Goal: Transaction & Acquisition: Purchase product/service

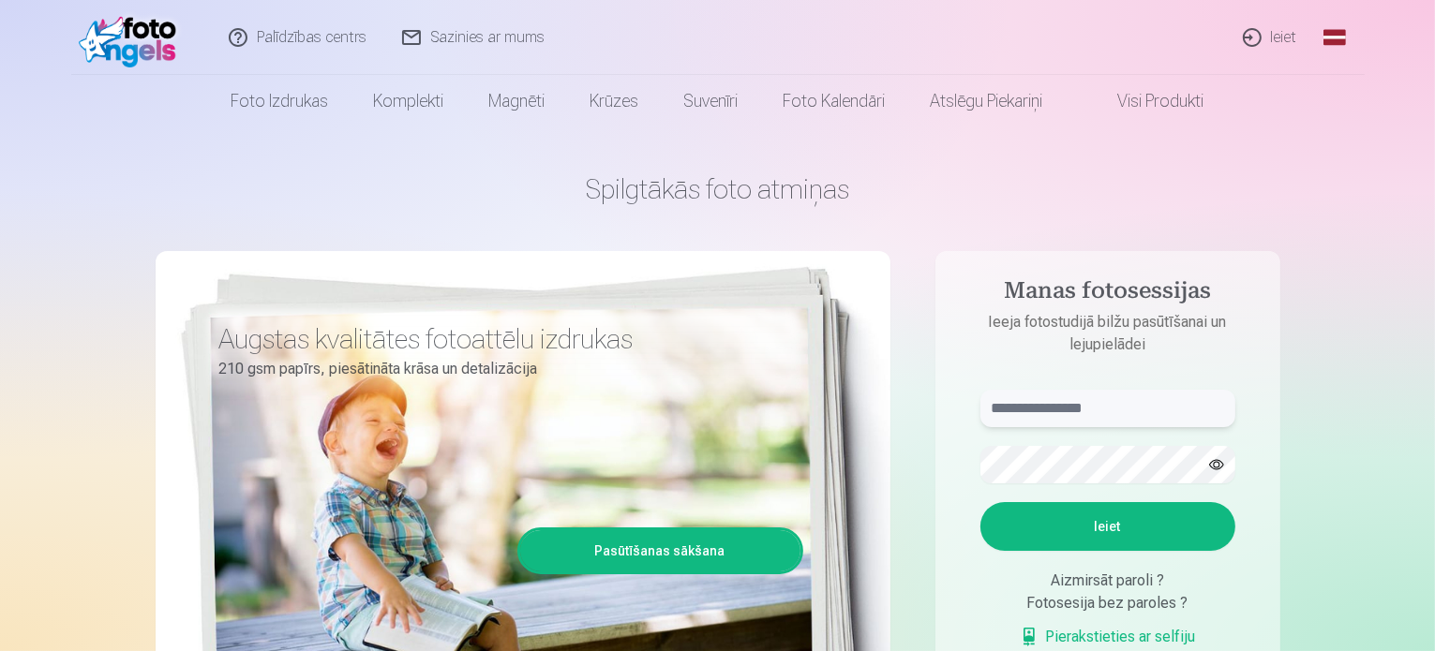
click at [1108, 416] on input "text" at bounding box center [1107, 408] width 255 height 37
type input "**********"
click at [1214, 464] on button "button" at bounding box center [1217, 465] width 36 height 36
click at [1131, 527] on button "Ieiet" at bounding box center [1107, 526] width 255 height 49
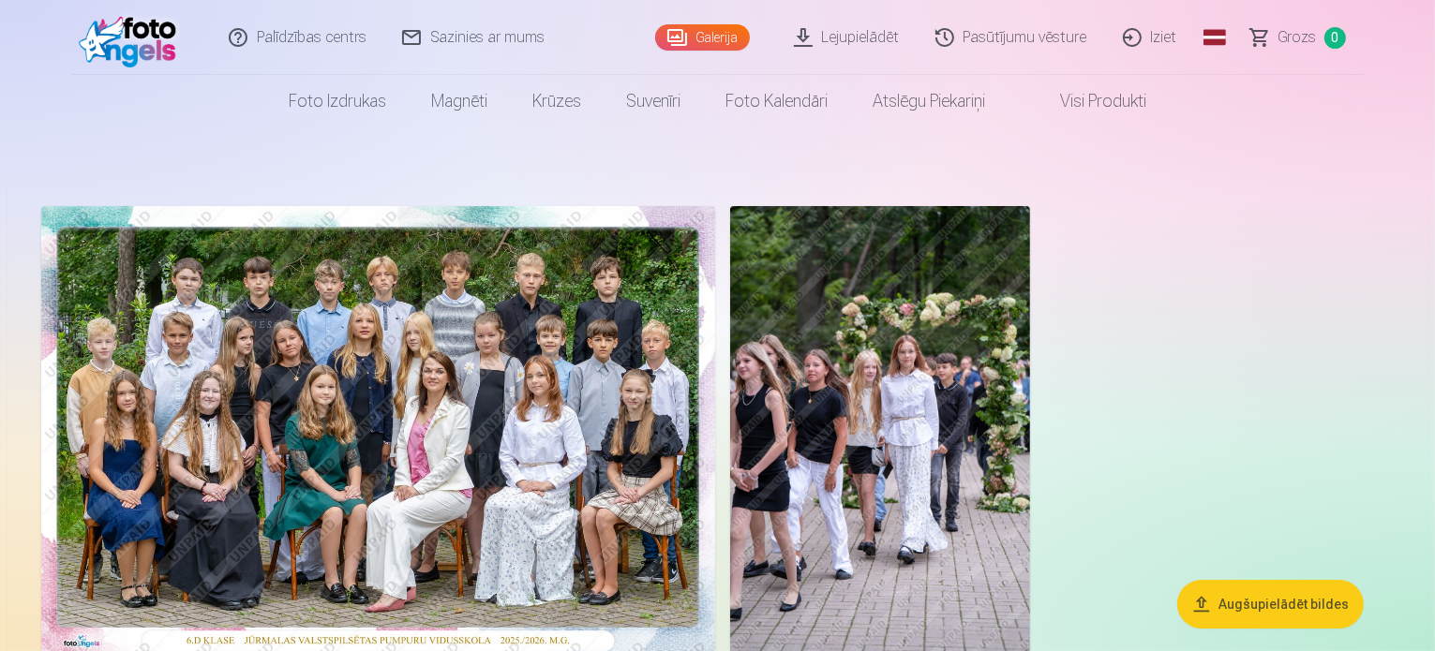
click at [1030, 450] on img at bounding box center [880, 431] width 300 height 450
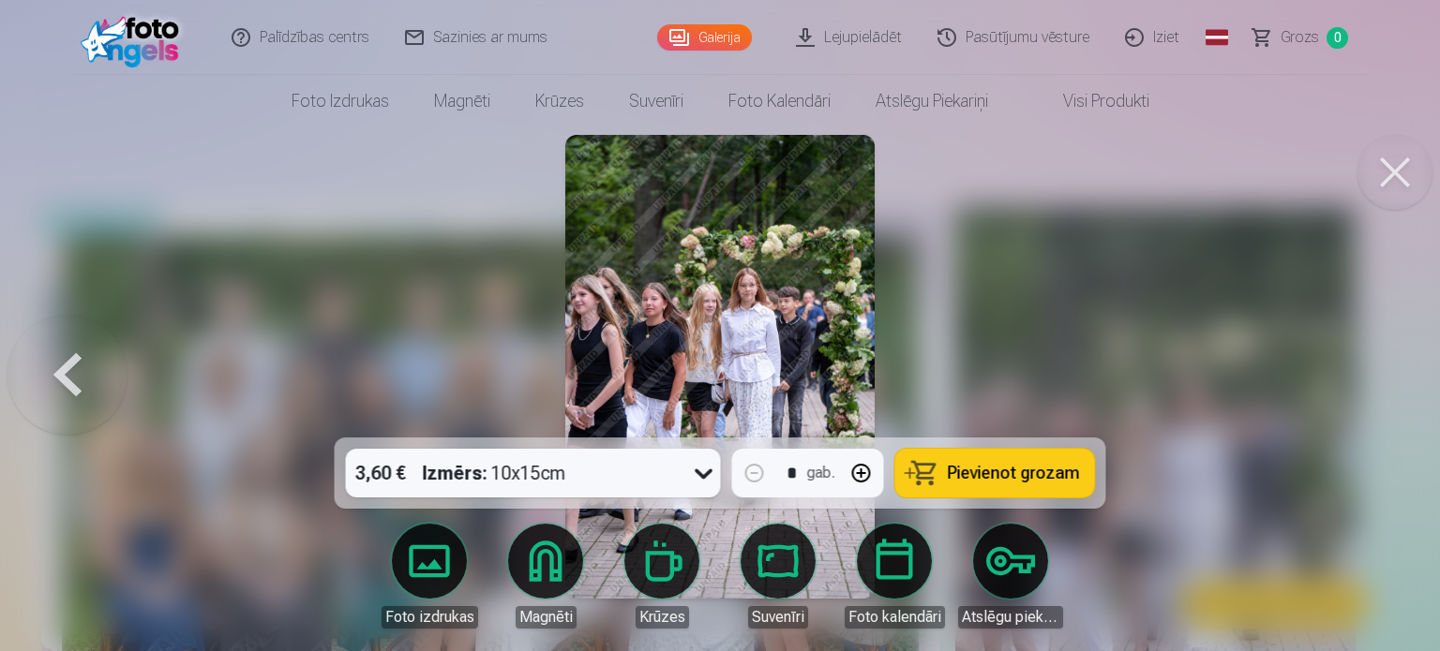
click at [1399, 173] on button at bounding box center [1394, 172] width 75 height 75
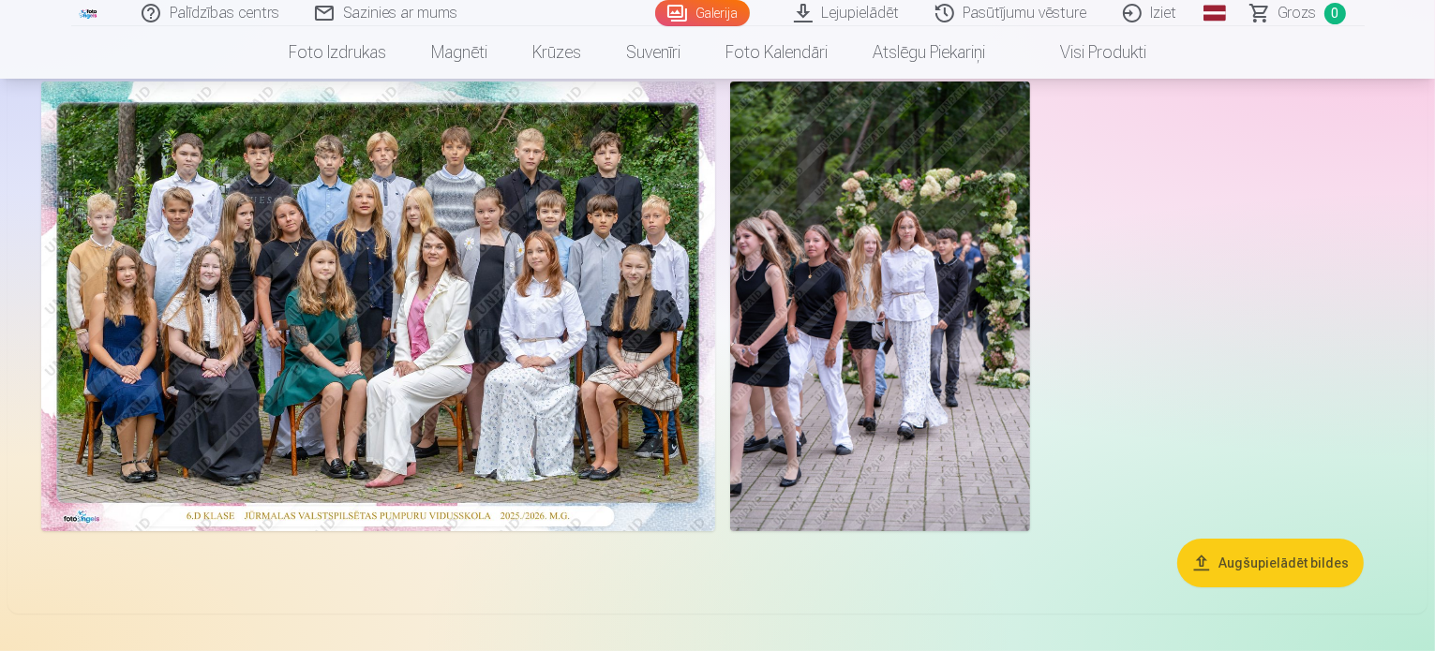
scroll to position [94, 0]
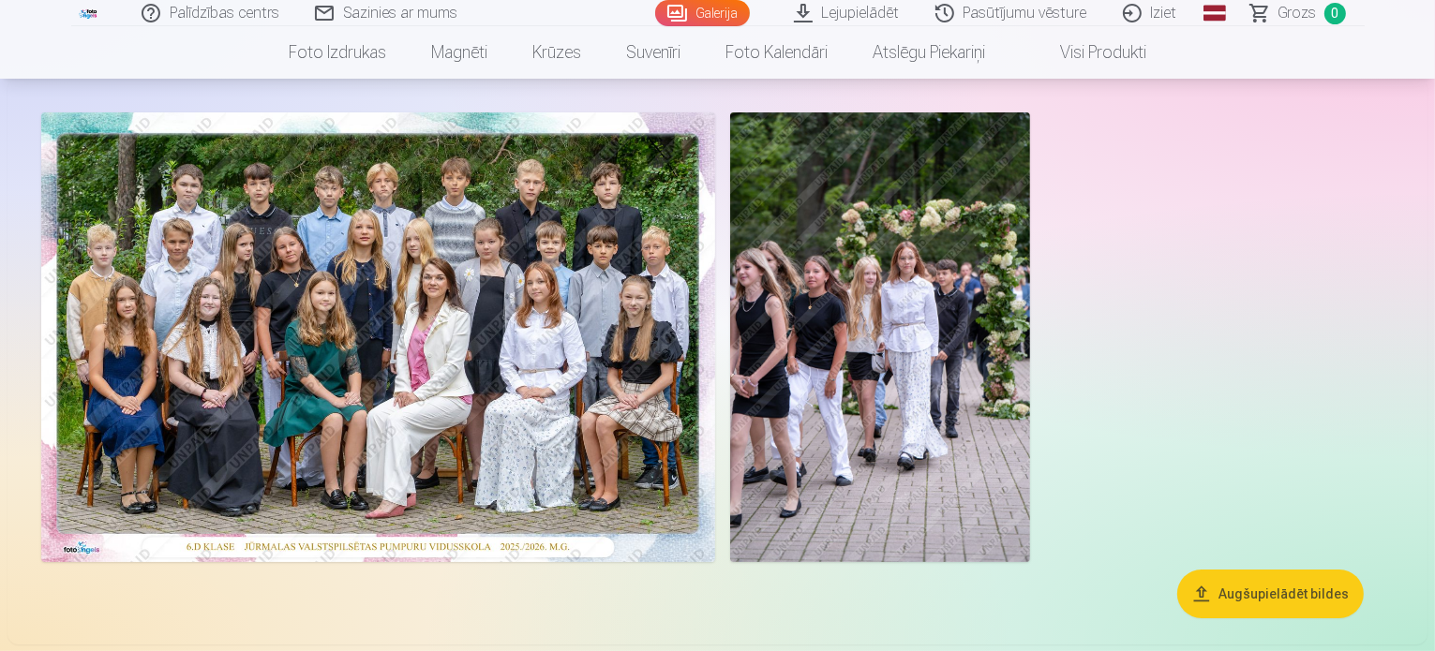
click at [537, 322] on img at bounding box center [378, 337] width 674 height 450
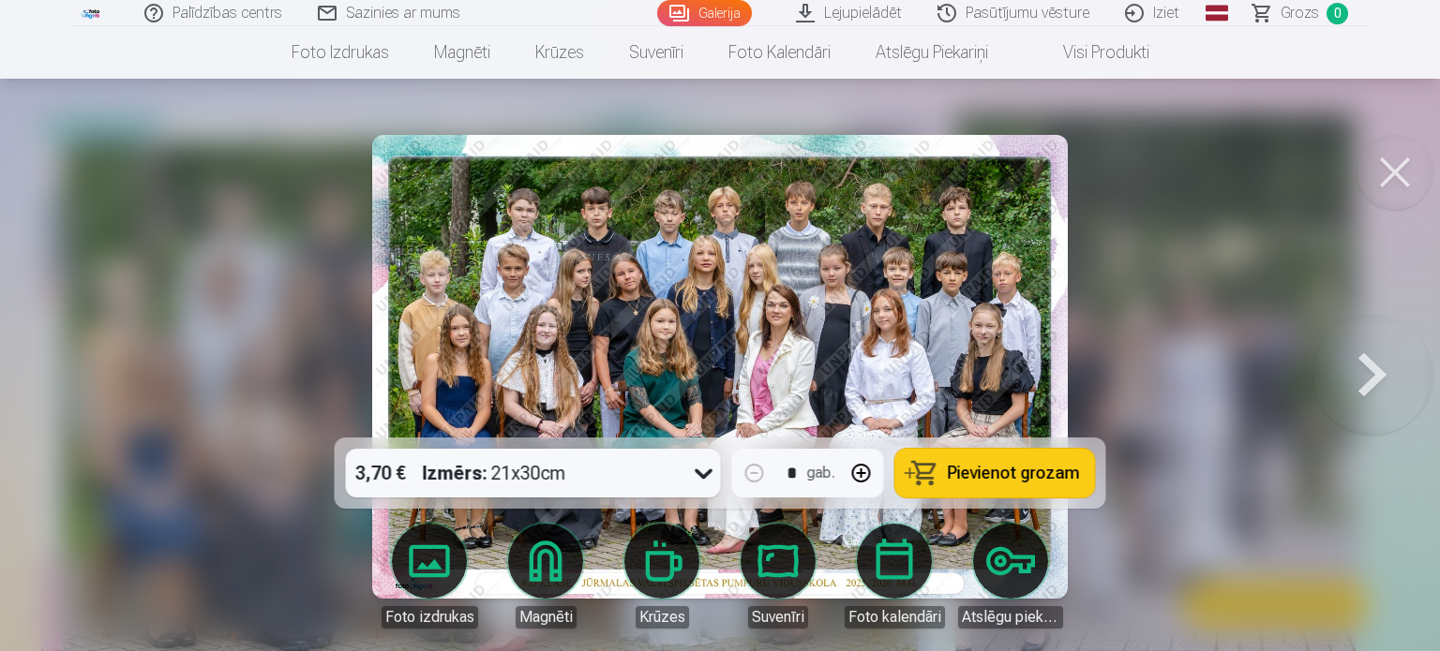
click at [1395, 172] on button at bounding box center [1394, 172] width 75 height 75
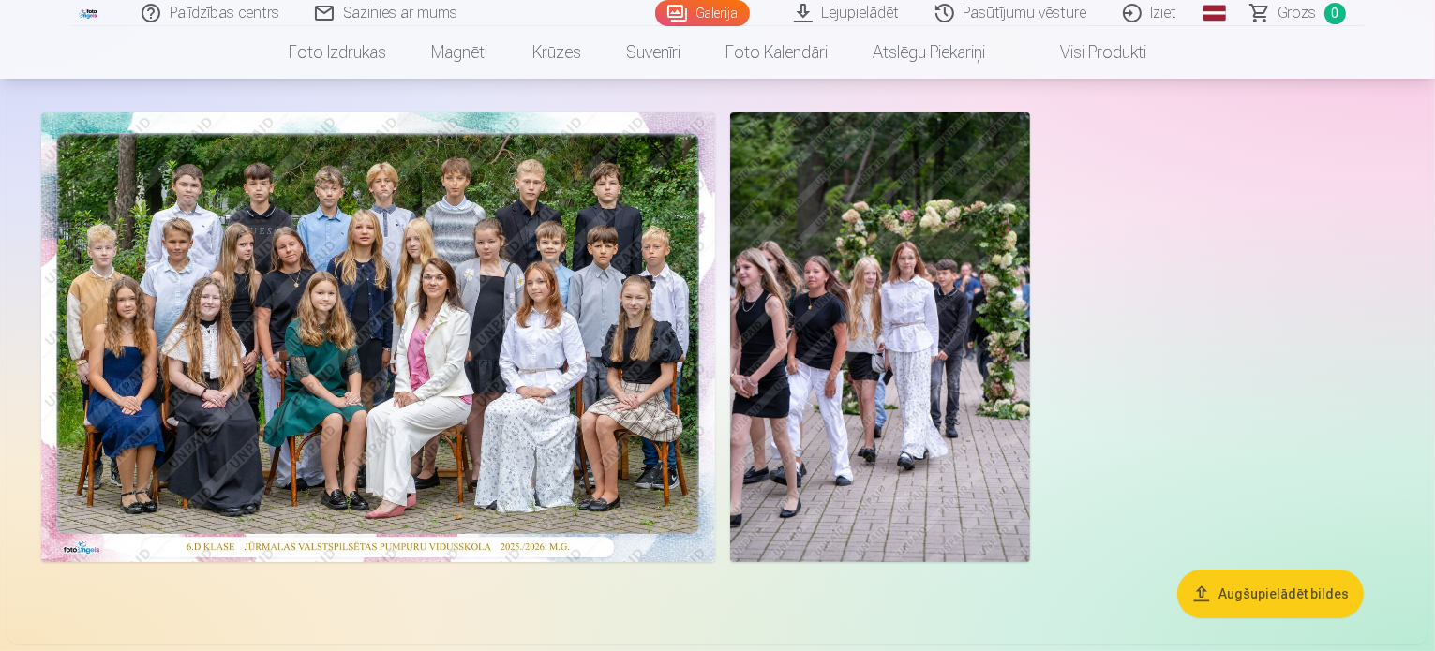
click at [1030, 421] on img at bounding box center [880, 337] width 300 height 450
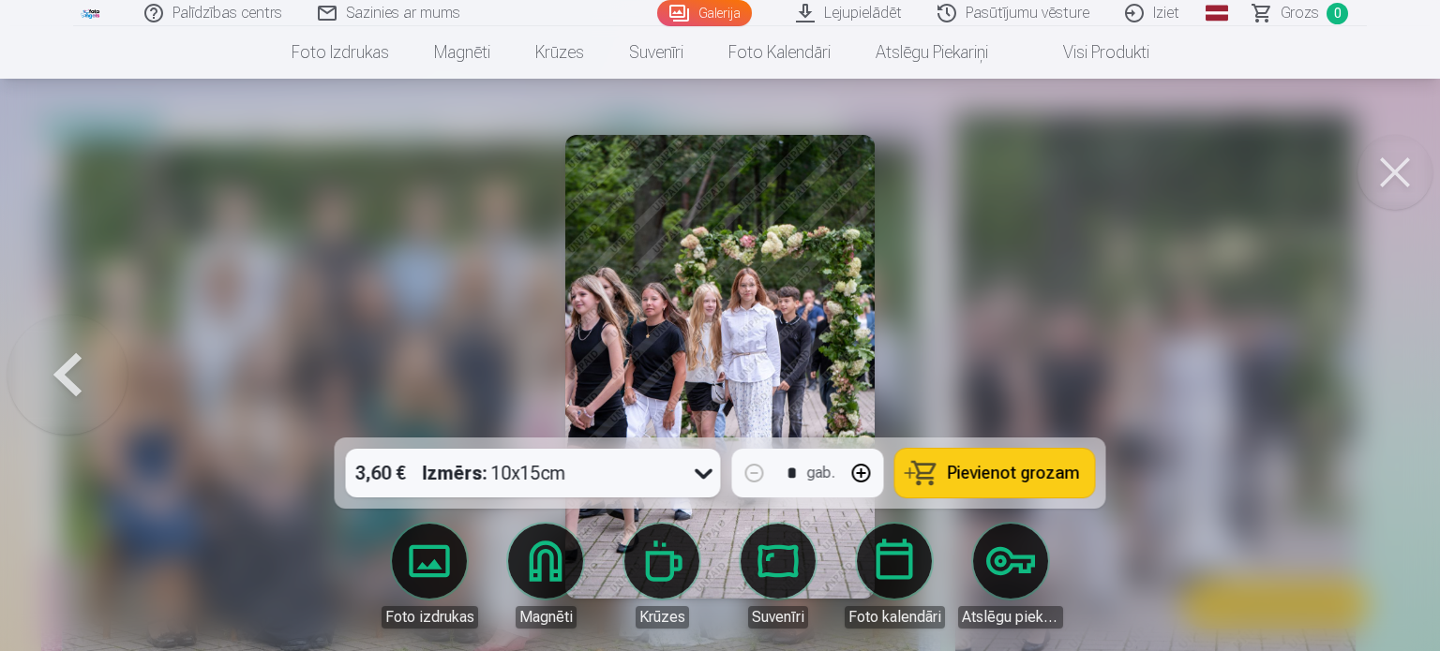
click at [989, 470] on span "Pievienot grozam" at bounding box center [1014, 473] width 132 height 17
click at [89, 381] on button at bounding box center [67, 367] width 120 height 104
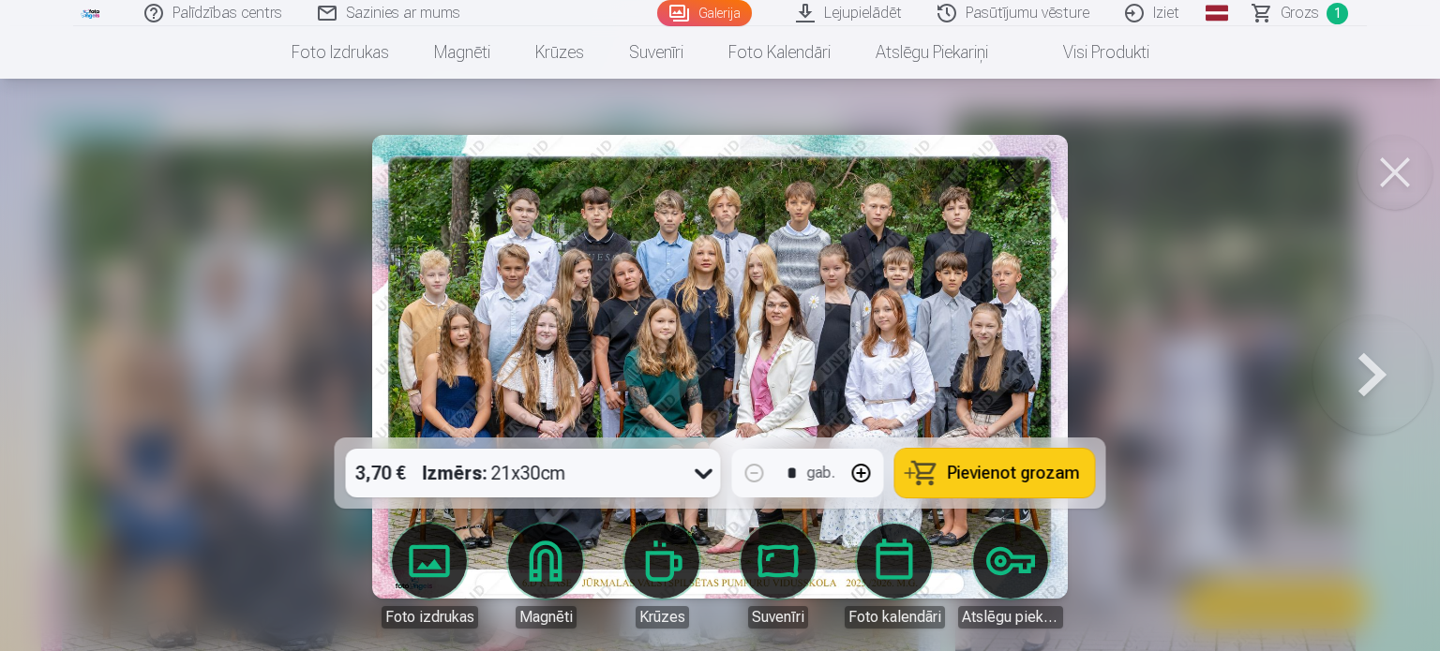
click at [1356, 378] on button at bounding box center [1372, 367] width 120 height 104
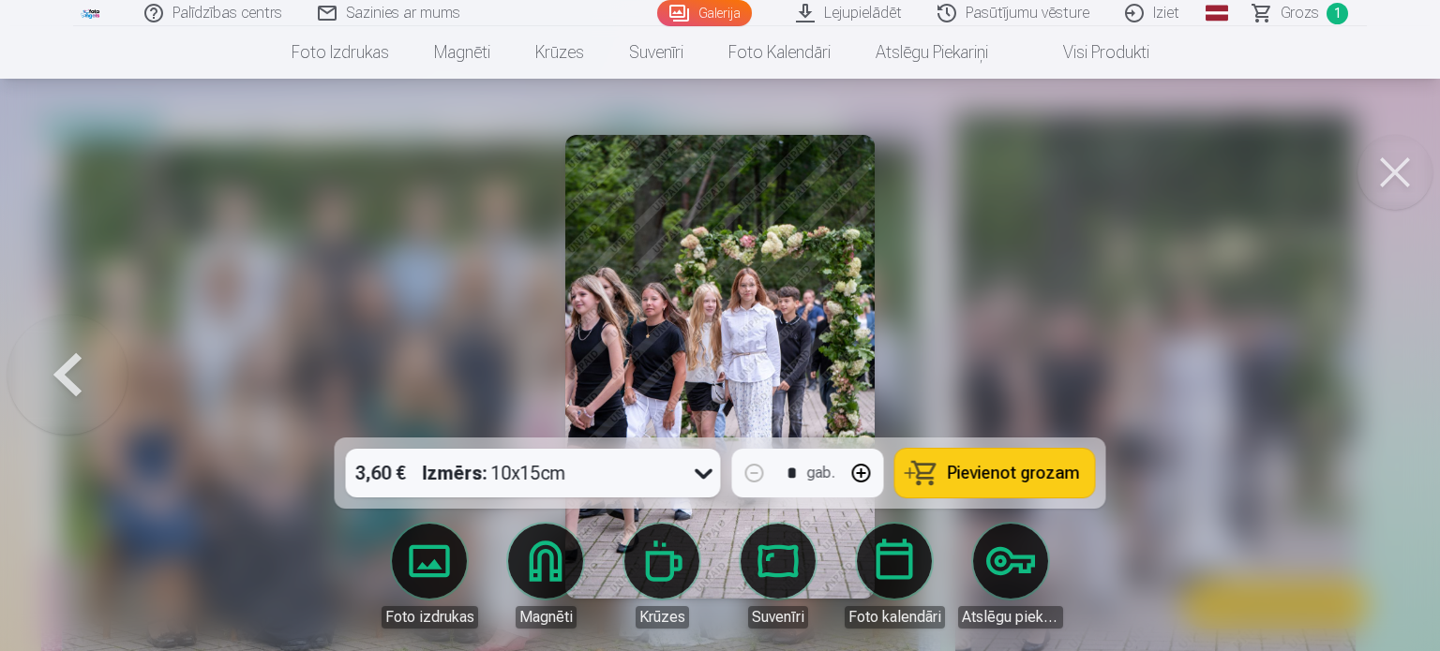
click at [1394, 175] on button at bounding box center [1394, 172] width 75 height 75
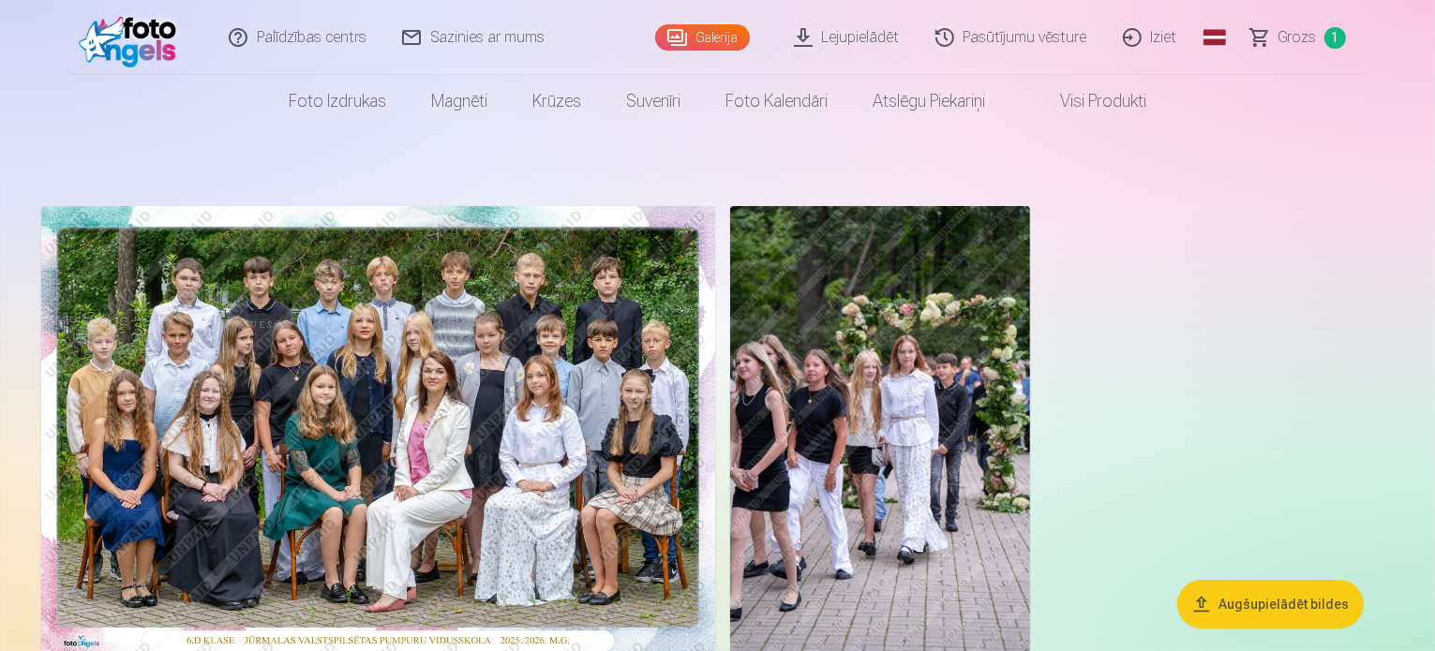
click at [713, 42] on link "Galerija" at bounding box center [702, 37] width 95 height 26
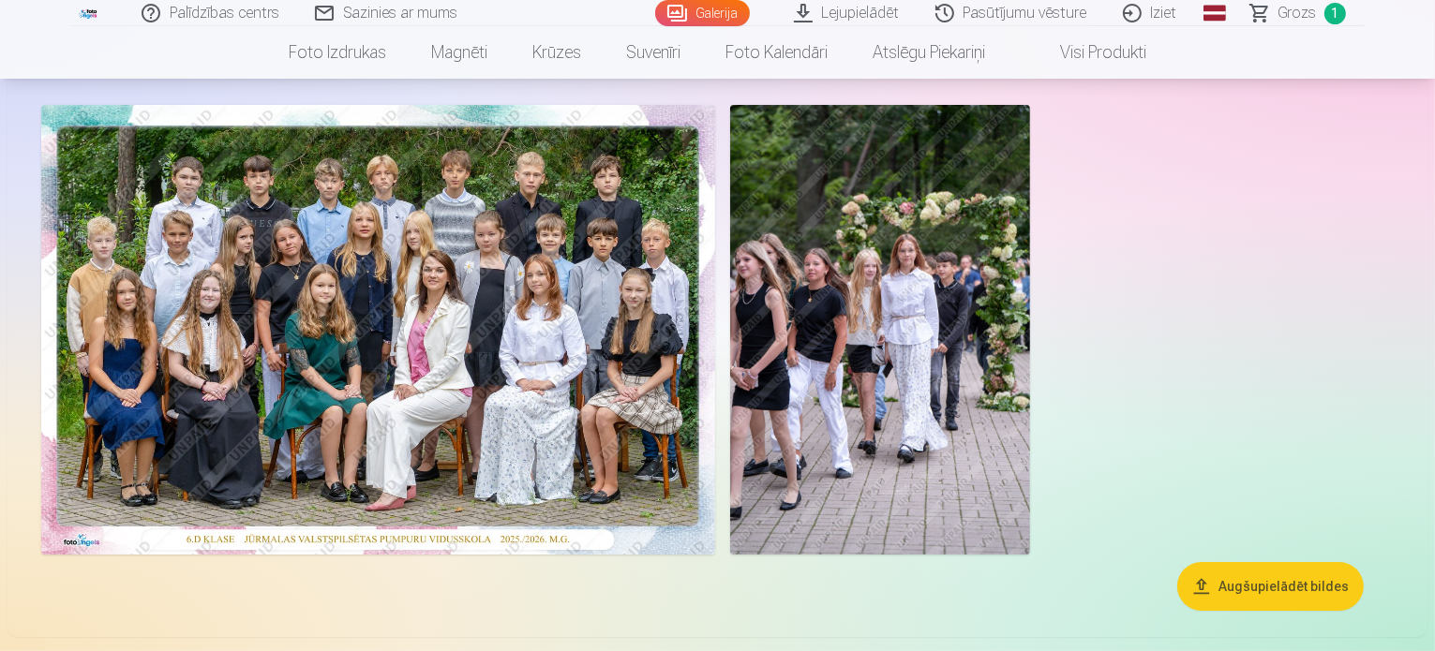
scroll to position [94, 0]
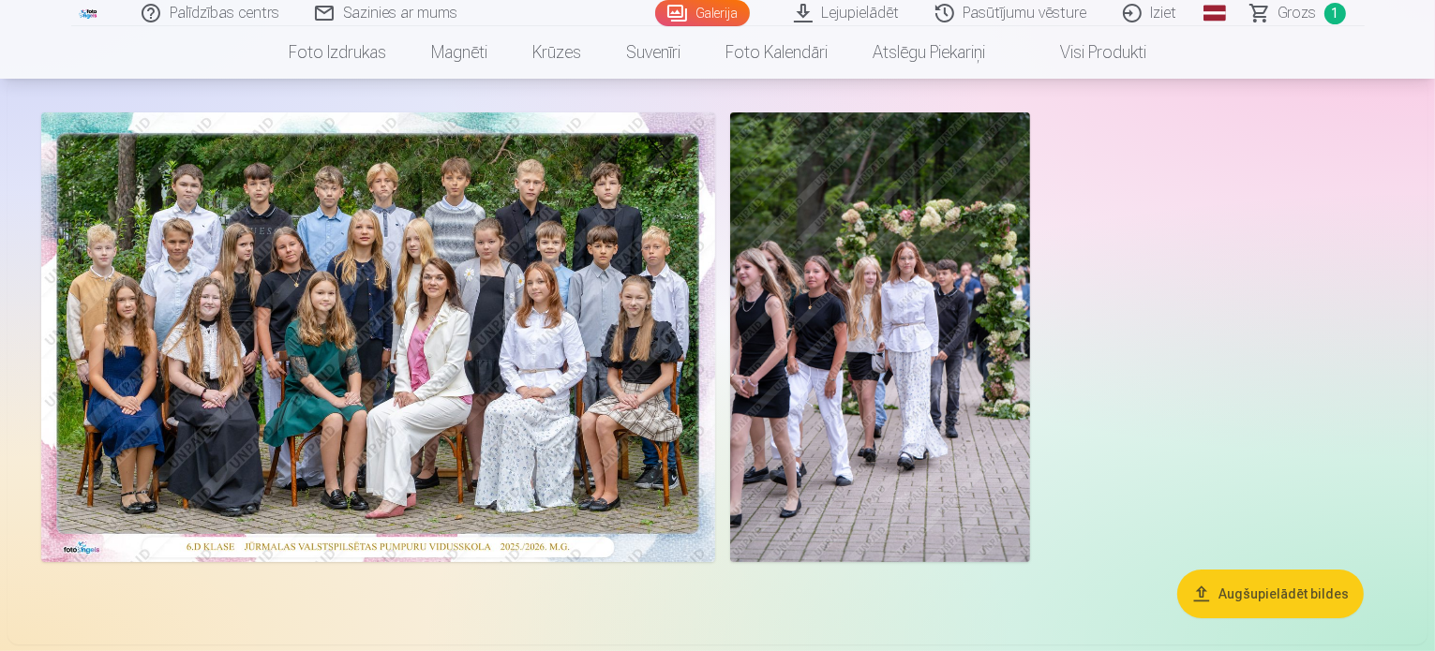
click at [1332, 18] on span "1" at bounding box center [1335, 14] width 22 height 22
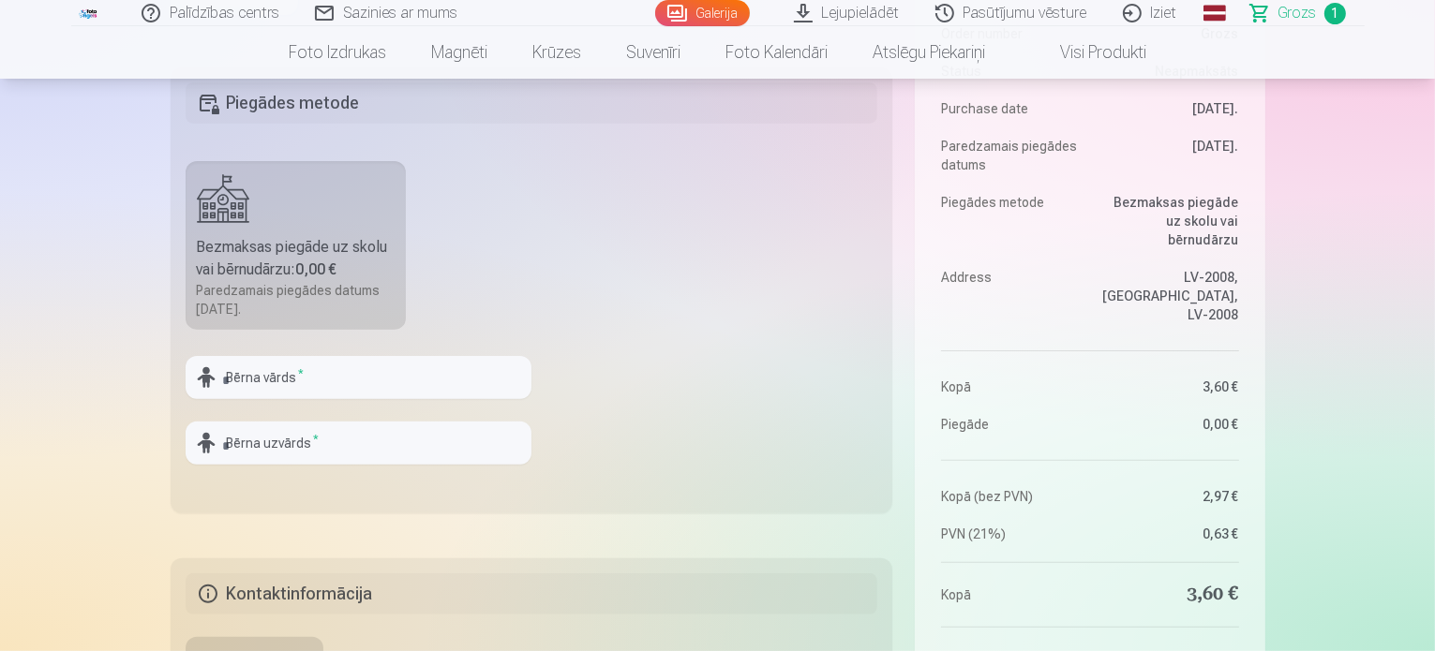
scroll to position [562, 0]
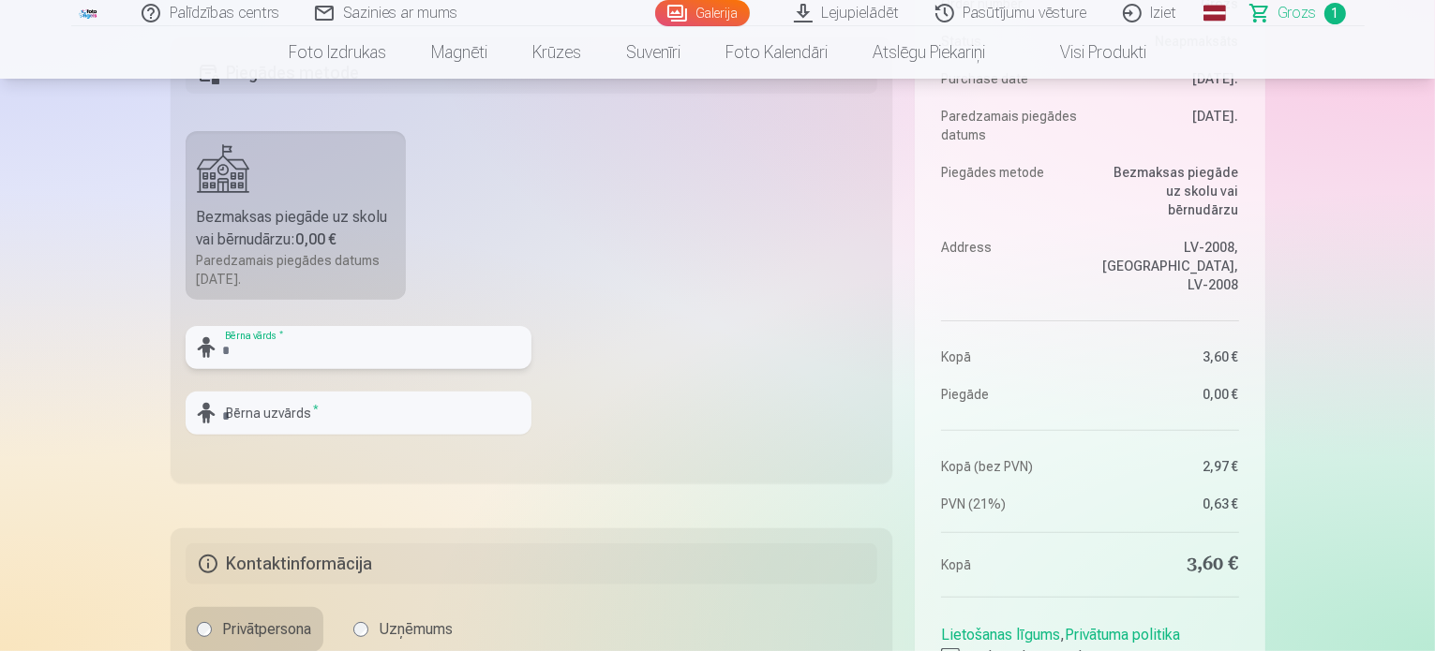
click at [301, 359] on input "text" at bounding box center [359, 347] width 346 height 43
type input "****"
click at [276, 415] on input "text" at bounding box center [359, 413] width 346 height 43
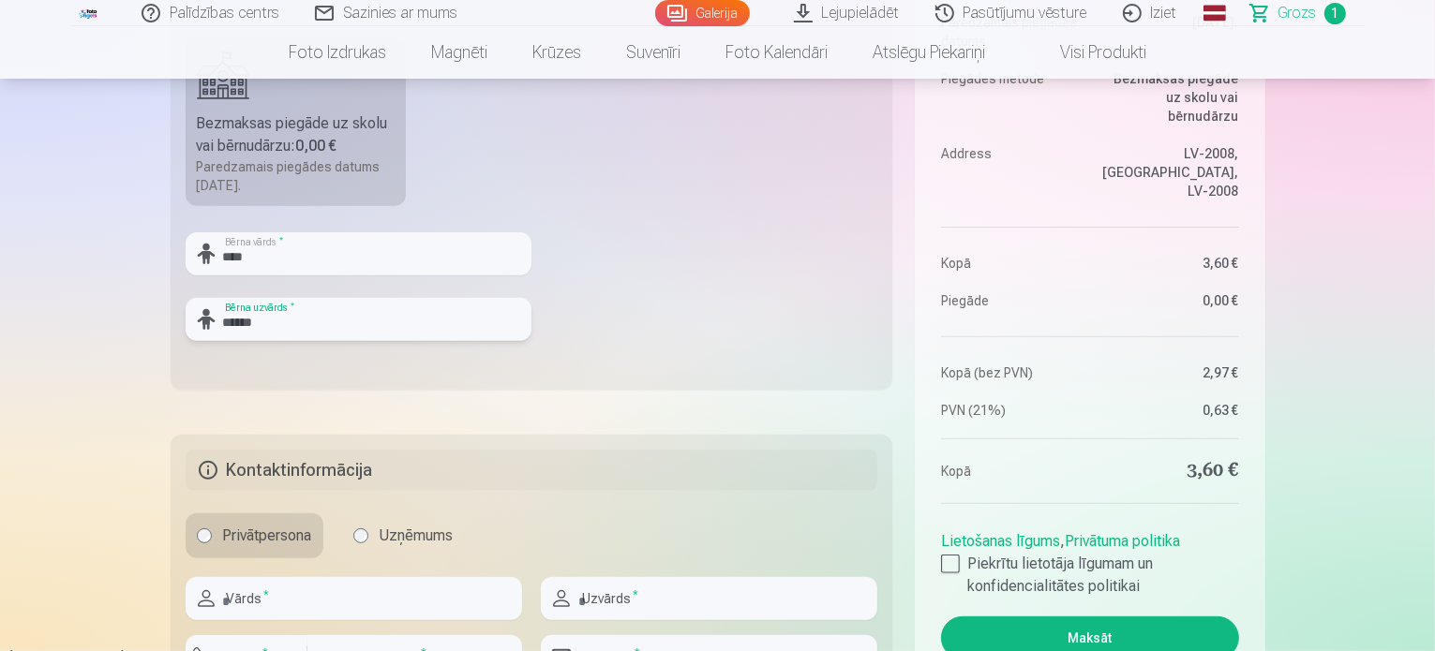
scroll to position [750, 0]
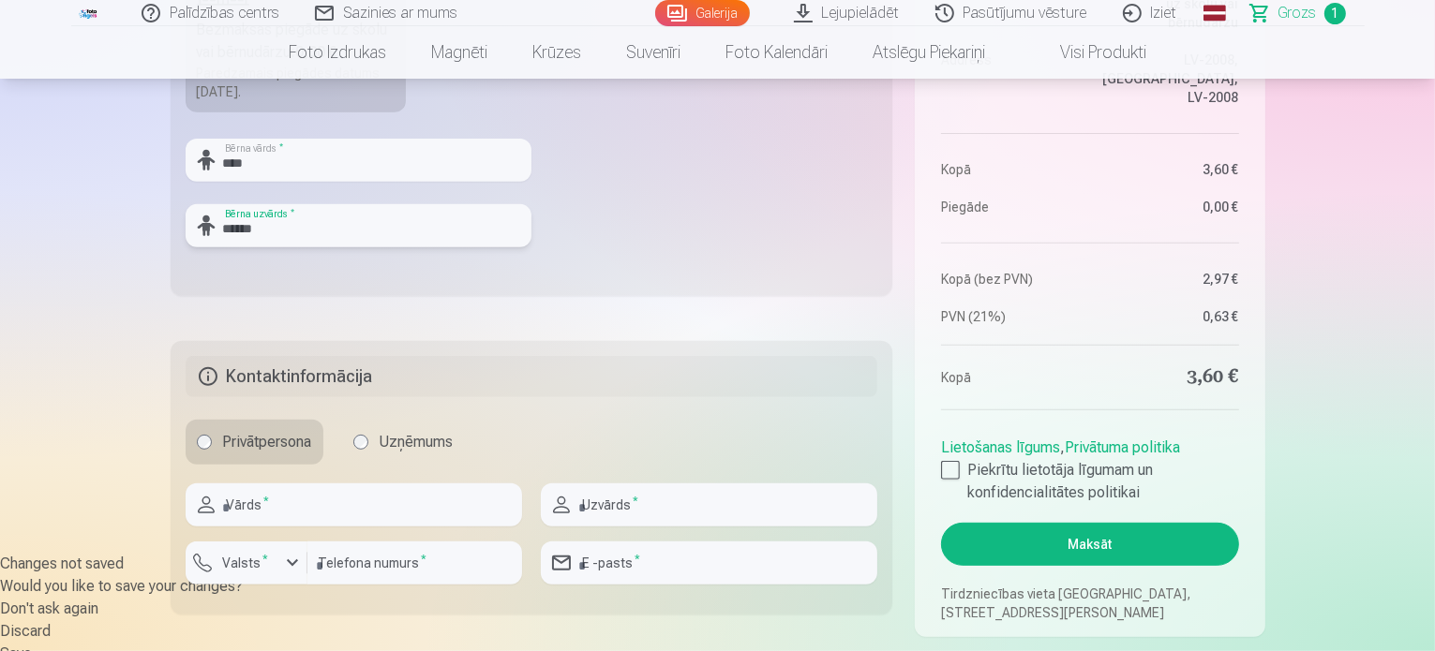
type input "******"
click at [276, 493] on input "text" at bounding box center [354, 505] width 336 height 43
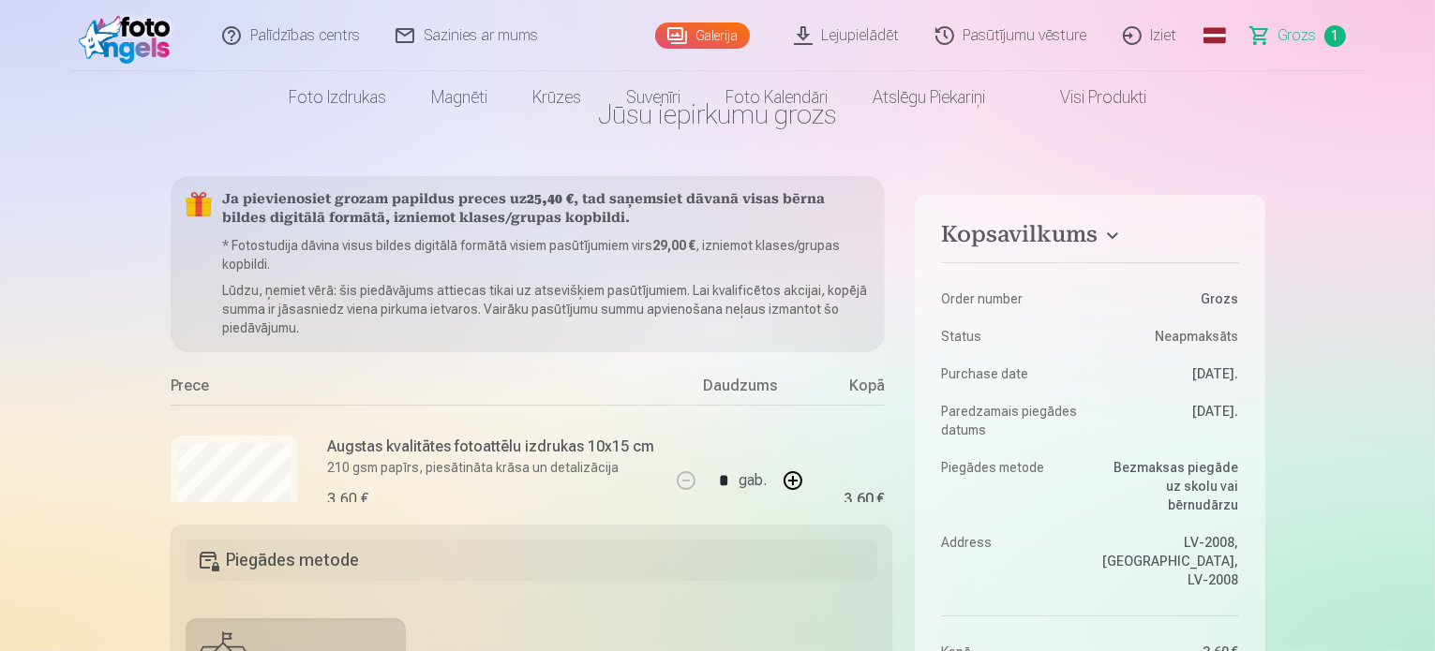
scroll to position [0, 0]
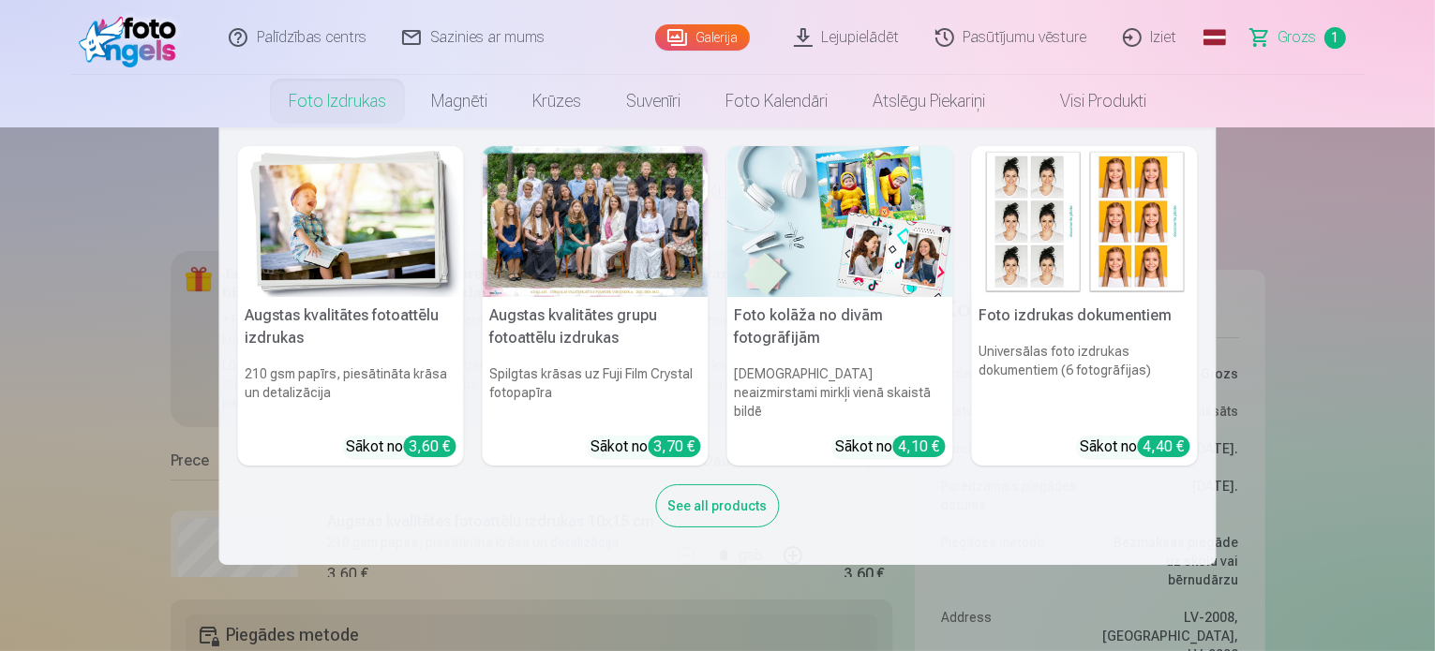
type input "**********"
click at [615, 205] on div at bounding box center [596, 221] width 226 height 151
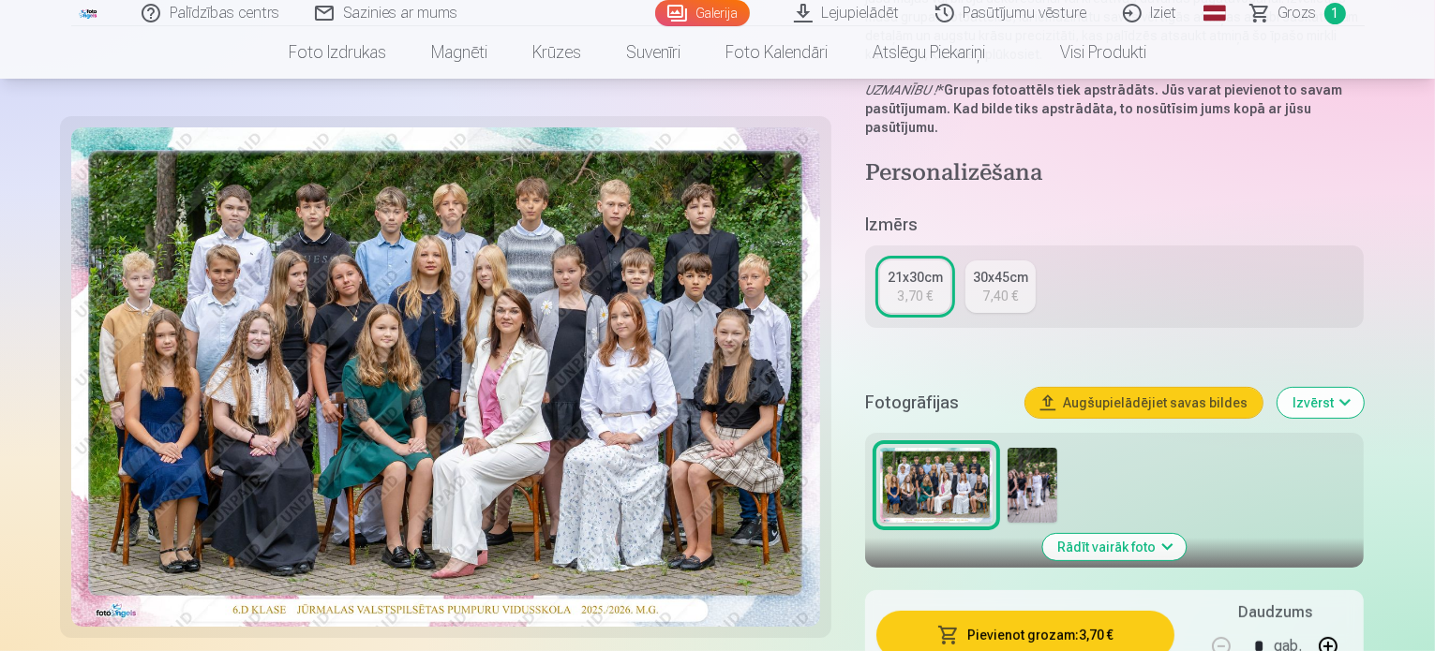
scroll to position [281, 0]
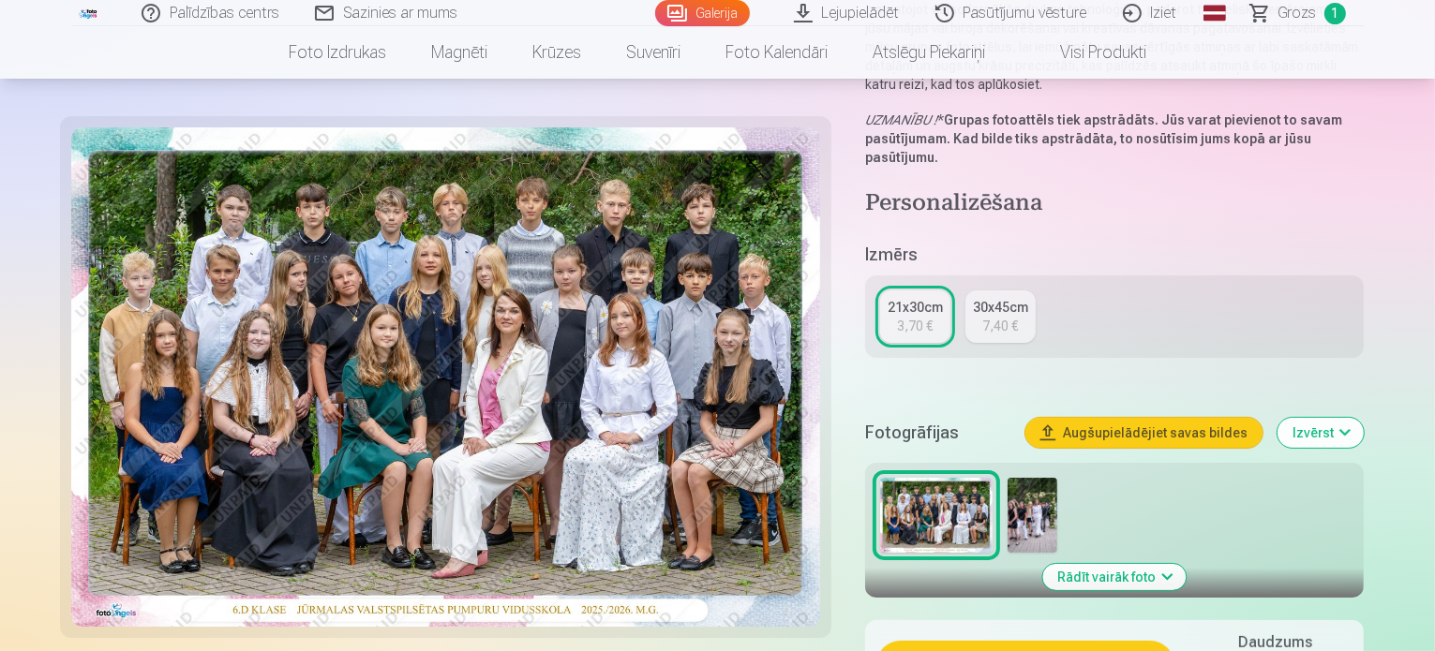
click at [1035, 478] on img at bounding box center [1033, 515] width 50 height 75
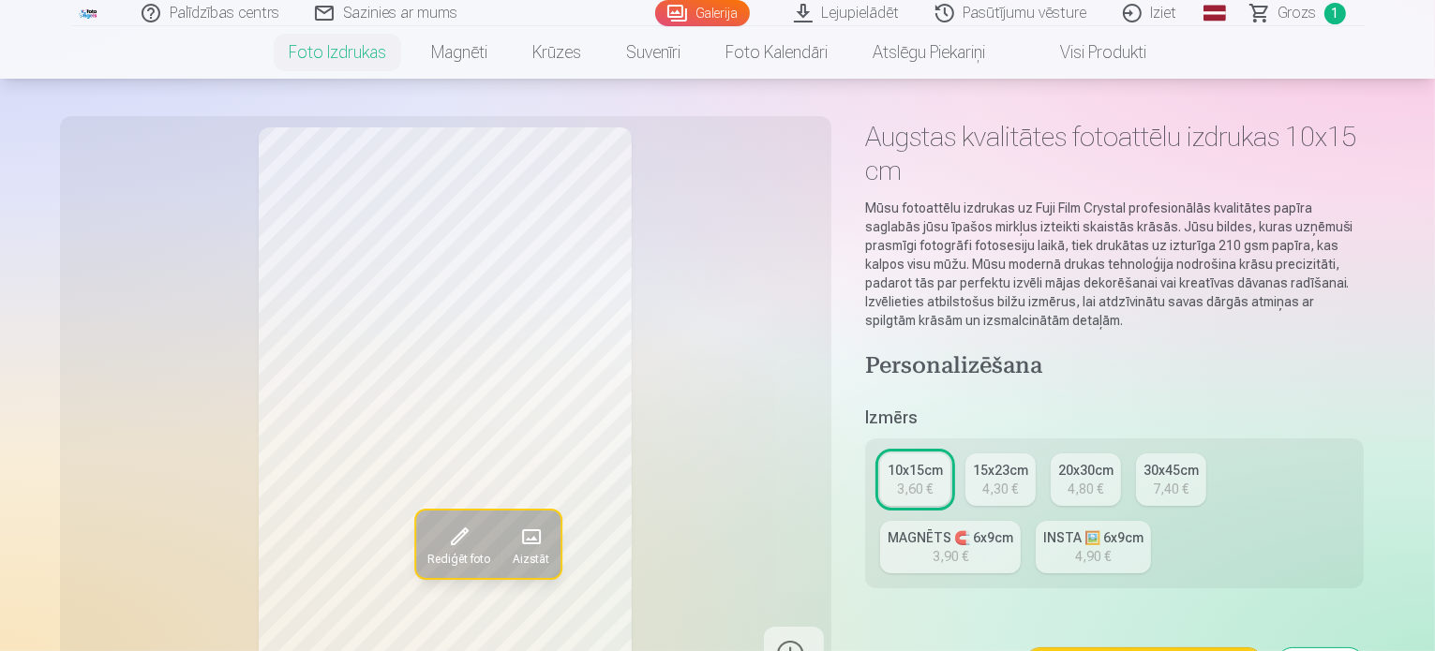
scroll to position [187, 0]
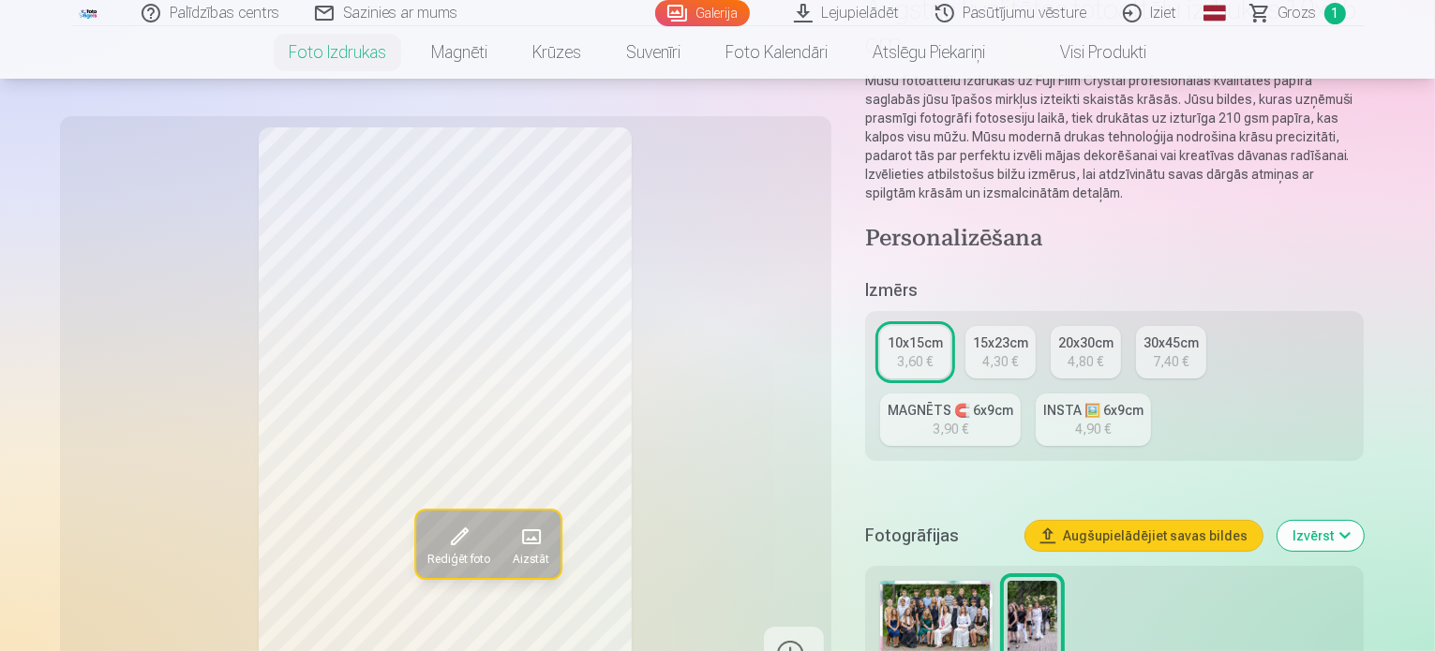
click at [965, 581] on img at bounding box center [936, 618] width 112 height 75
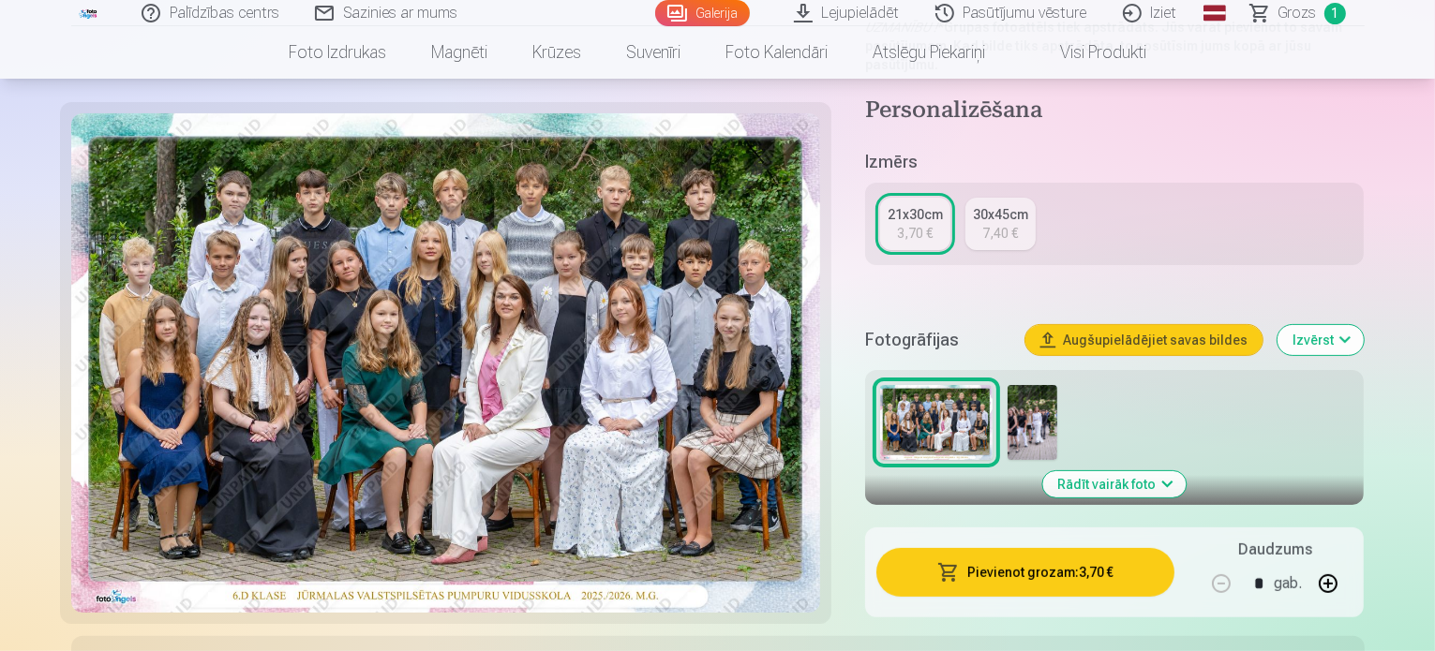
scroll to position [375, 0]
click at [1053, 391] on img at bounding box center [1033, 421] width 50 height 75
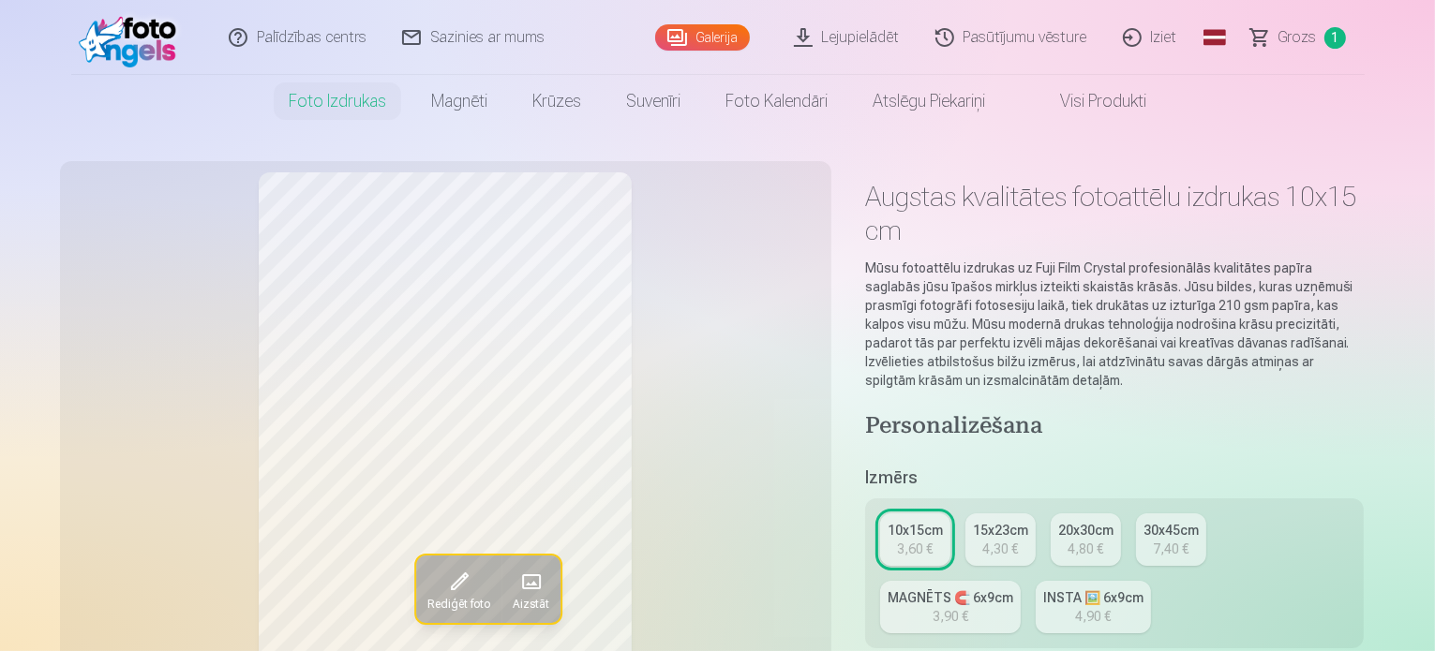
click at [1310, 43] on span "Grozs" at bounding box center [1297, 37] width 38 height 22
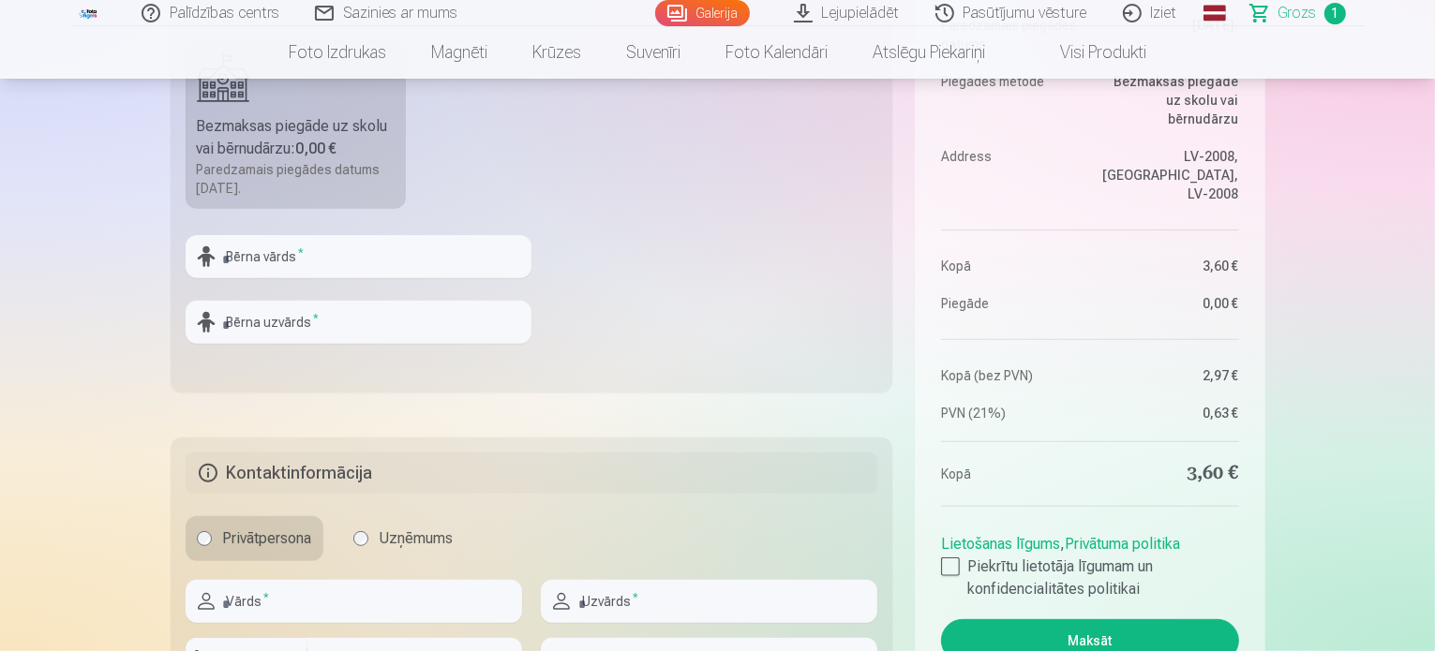
scroll to position [562, 0]
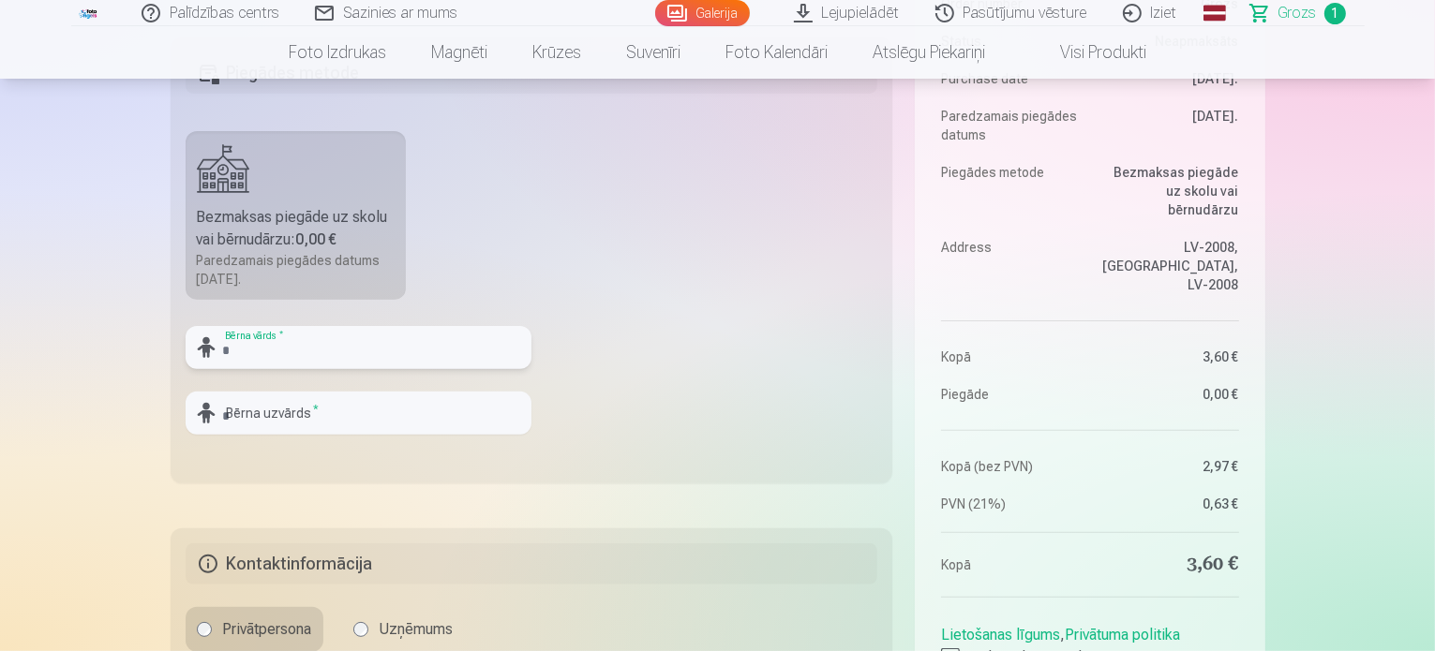
click at [265, 343] on input "text" at bounding box center [359, 347] width 346 height 43
type input "****"
click at [369, 421] on input "text" at bounding box center [359, 413] width 346 height 43
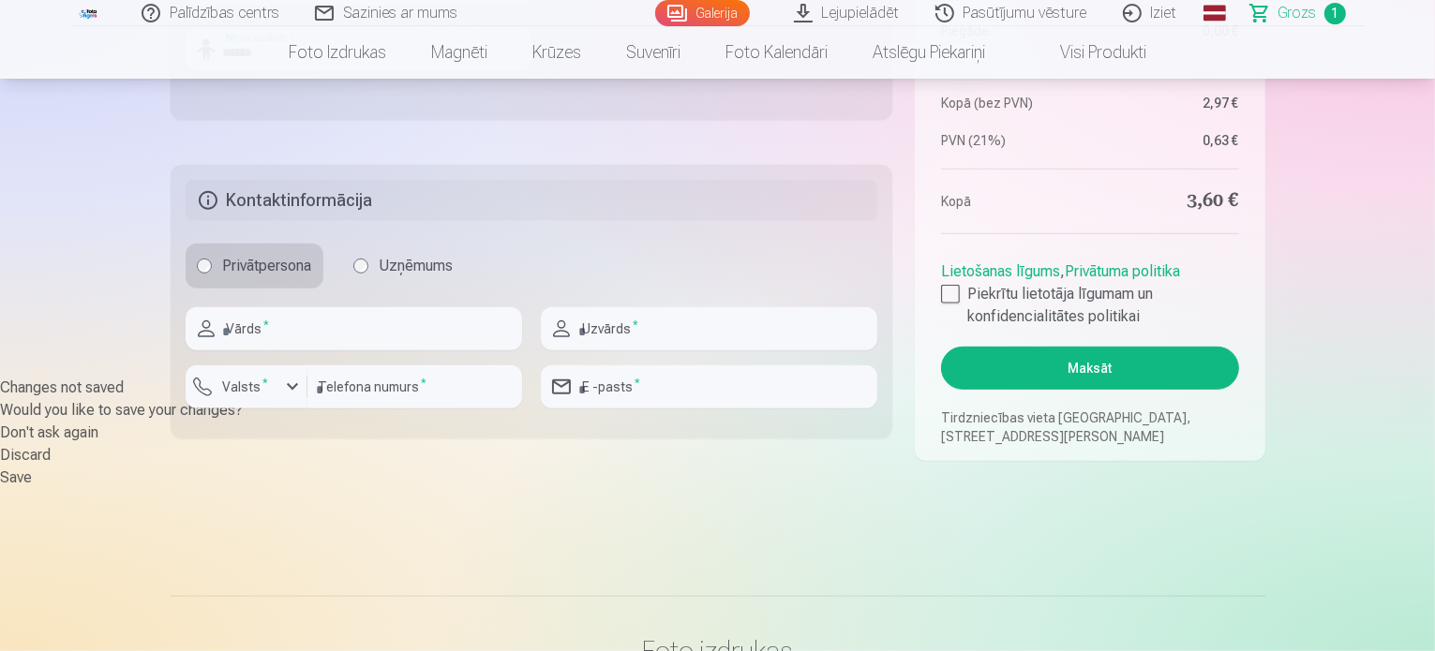
scroll to position [1031, 0]
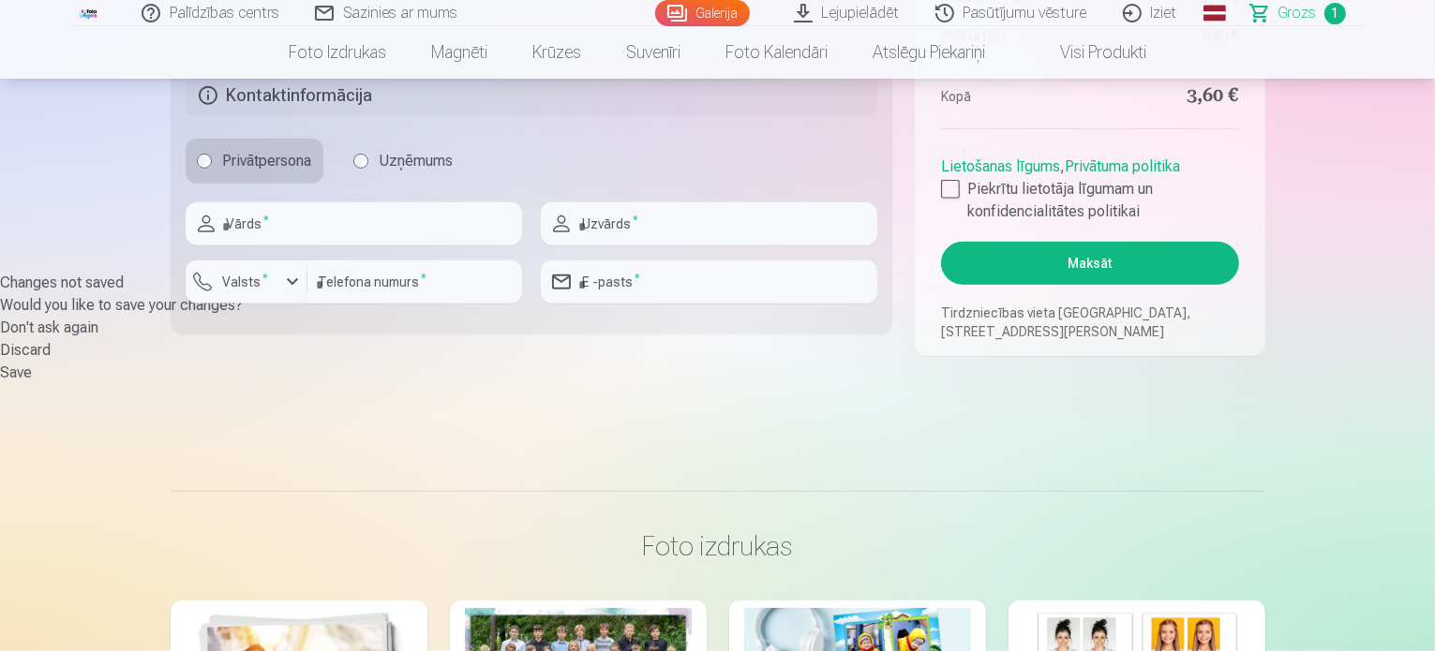
type input "******"
click at [266, 230] on input "text" at bounding box center [354, 223] width 336 height 43
type input "**********"
click at [631, 234] on input "text" at bounding box center [709, 223] width 336 height 43
type input "********"
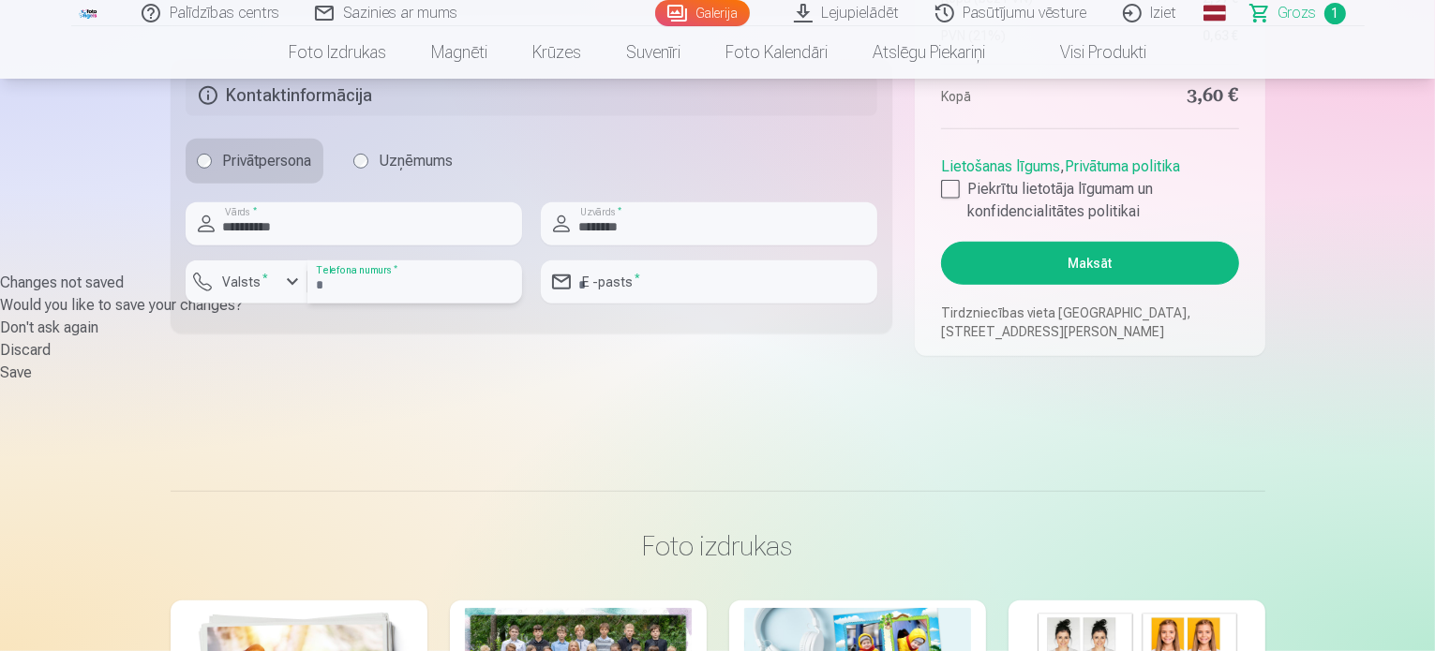
click at [411, 280] on input "number" at bounding box center [414, 282] width 215 height 43
click at [290, 289] on div "button" at bounding box center [292, 282] width 22 height 22
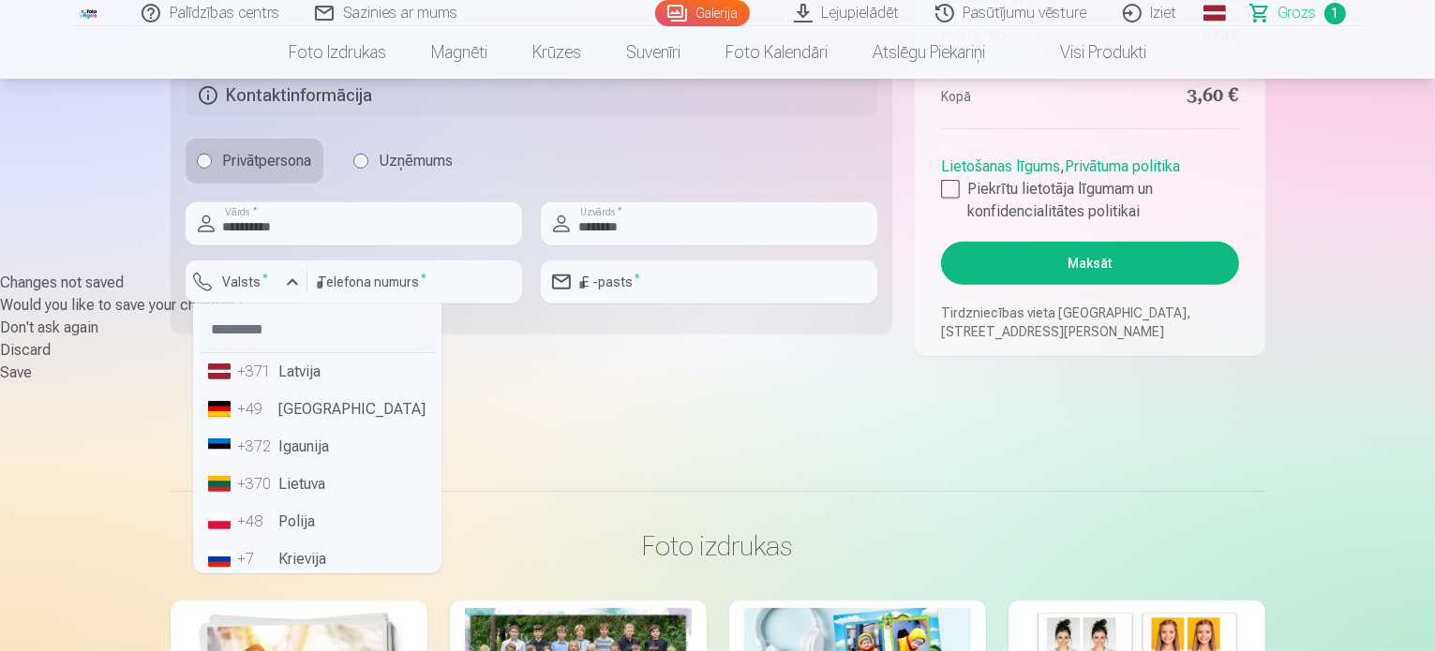
click at [298, 378] on li "+371 Latvija" at bounding box center [317, 371] width 233 height 37
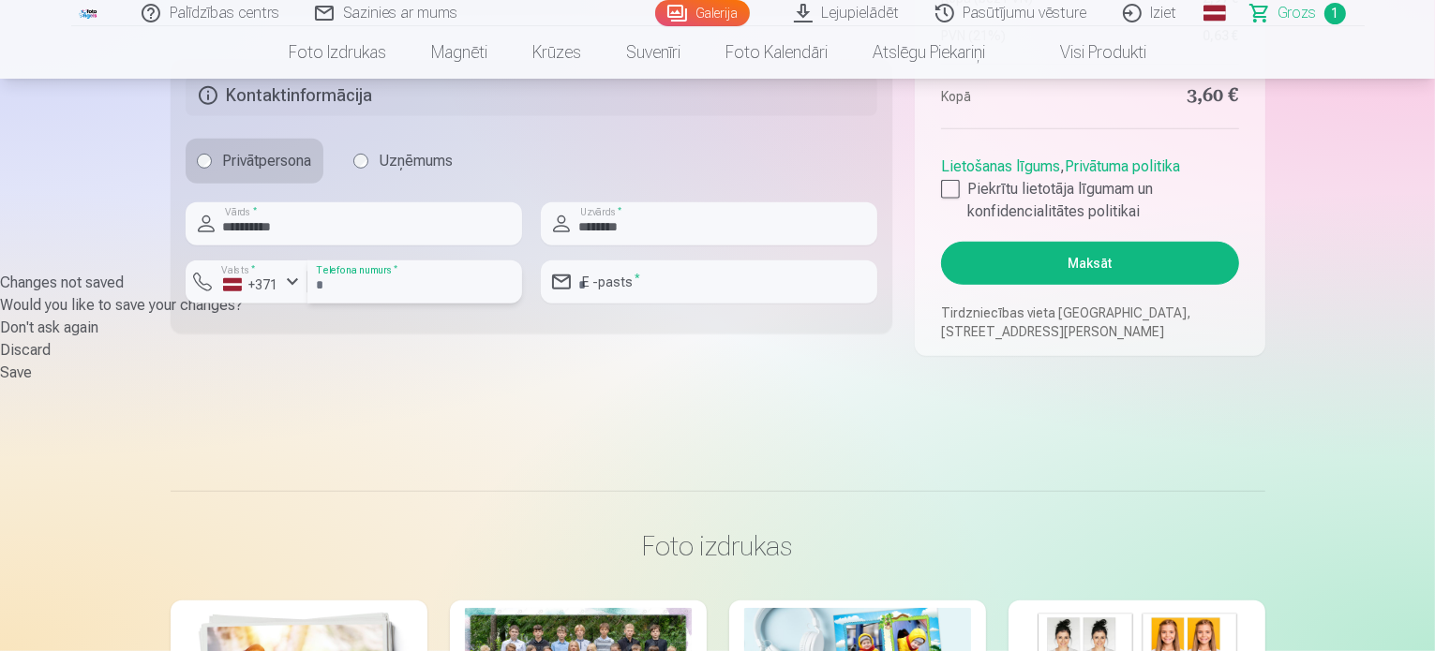
click at [367, 283] on input "number" at bounding box center [414, 282] width 215 height 43
type input "********"
click at [597, 289] on input "email" at bounding box center [709, 282] width 336 height 43
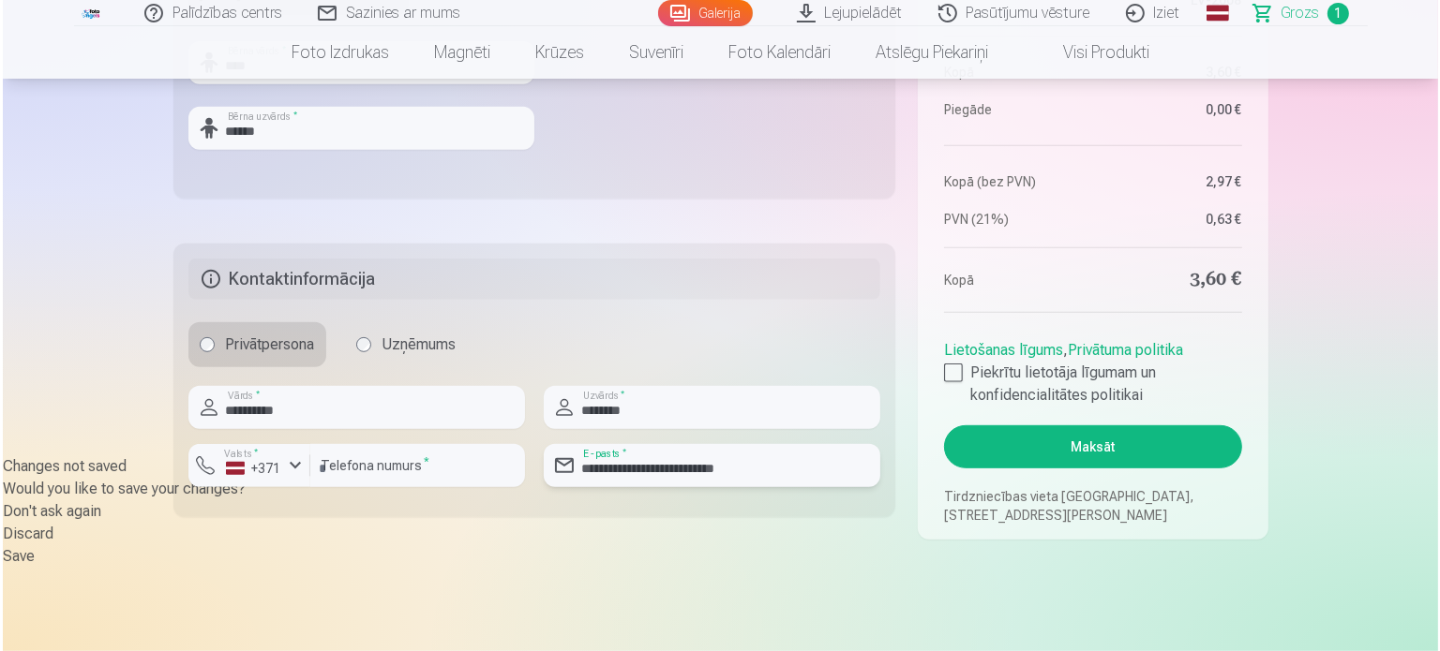
scroll to position [750, 0]
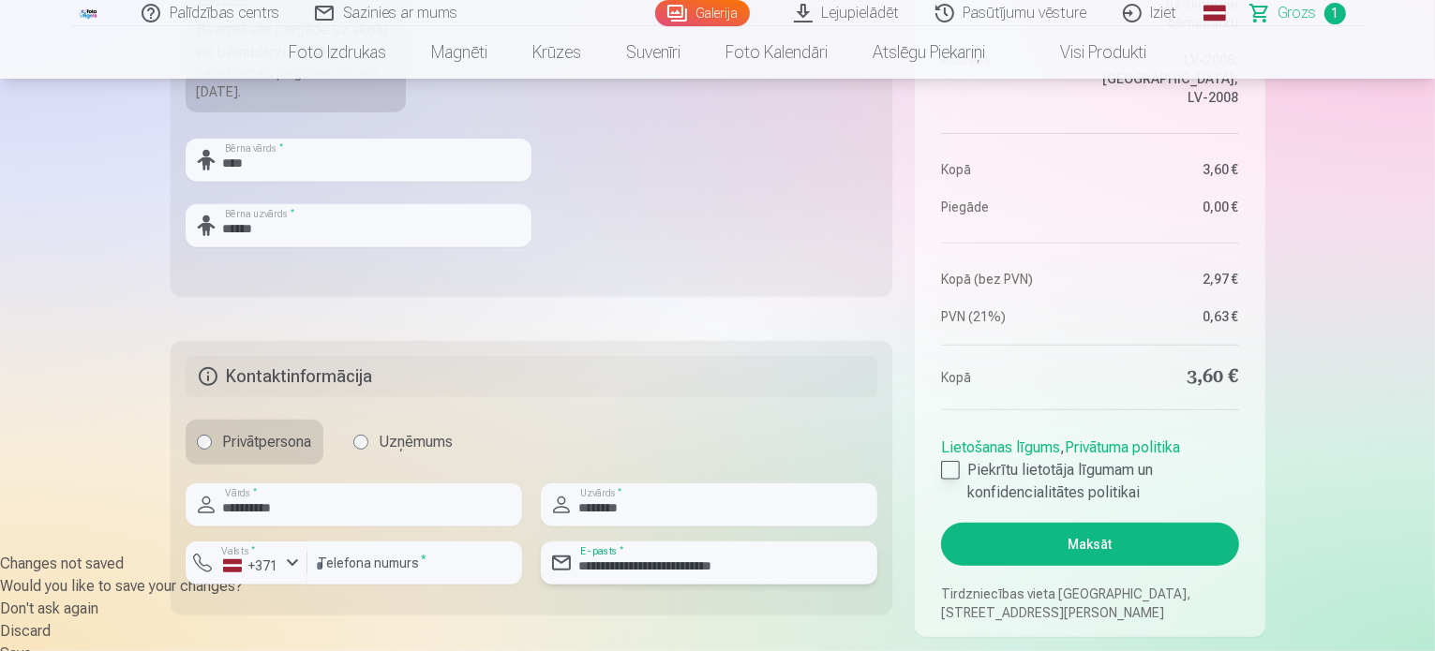
type input "**********"
click at [955, 470] on div at bounding box center [950, 470] width 19 height 19
click at [1055, 531] on button "Maksāt" at bounding box center [1089, 544] width 297 height 43
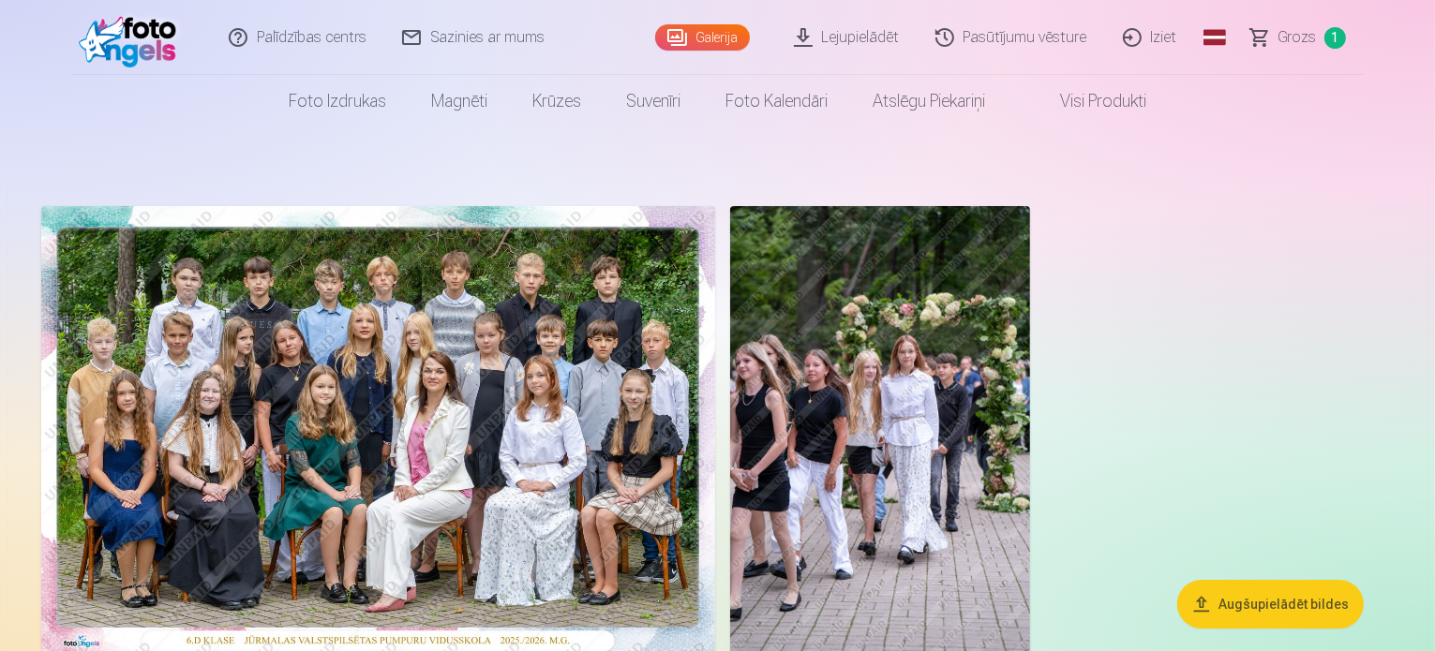
click at [1136, 40] on link "Iziet" at bounding box center [1151, 37] width 90 height 75
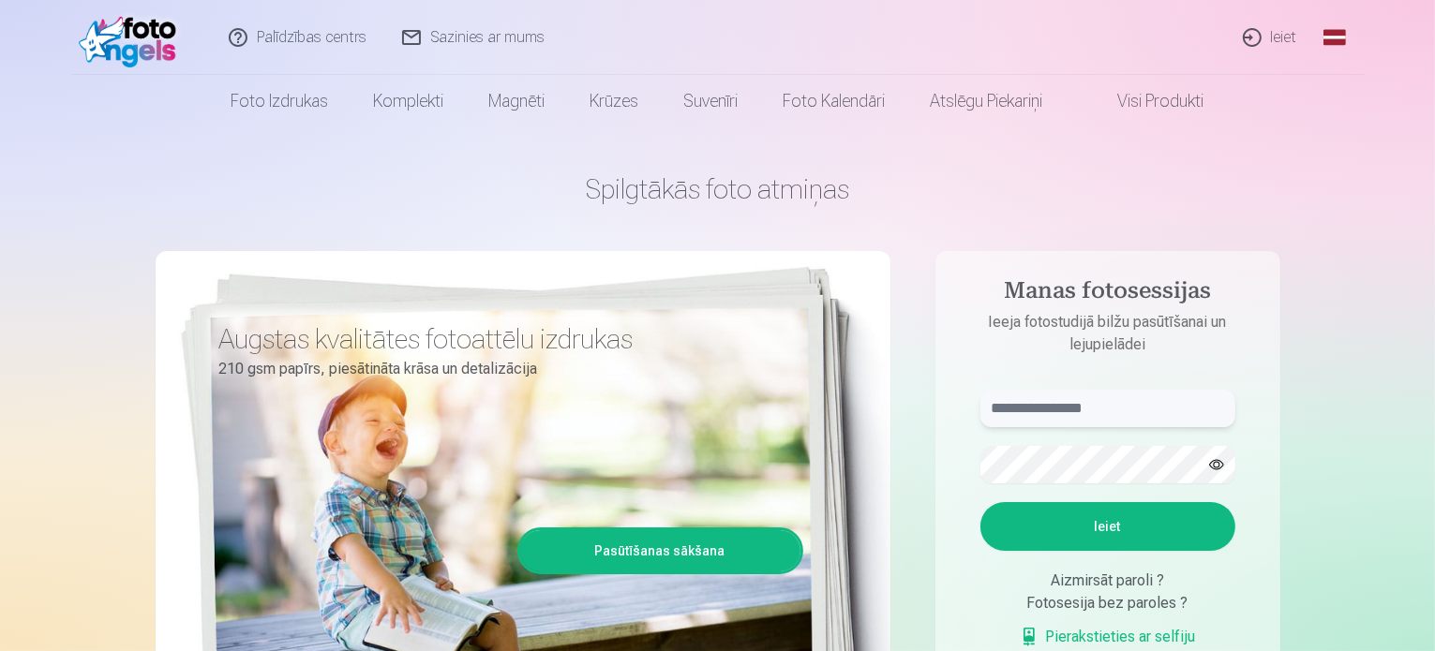
click at [1023, 412] on input "text" at bounding box center [1107, 408] width 255 height 37
type input "**********"
click at [1113, 516] on button "Ieiet" at bounding box center [1107, 526] width 255 height 49
